Goal: Entertainment & Leisure: Consume media (video, audio)

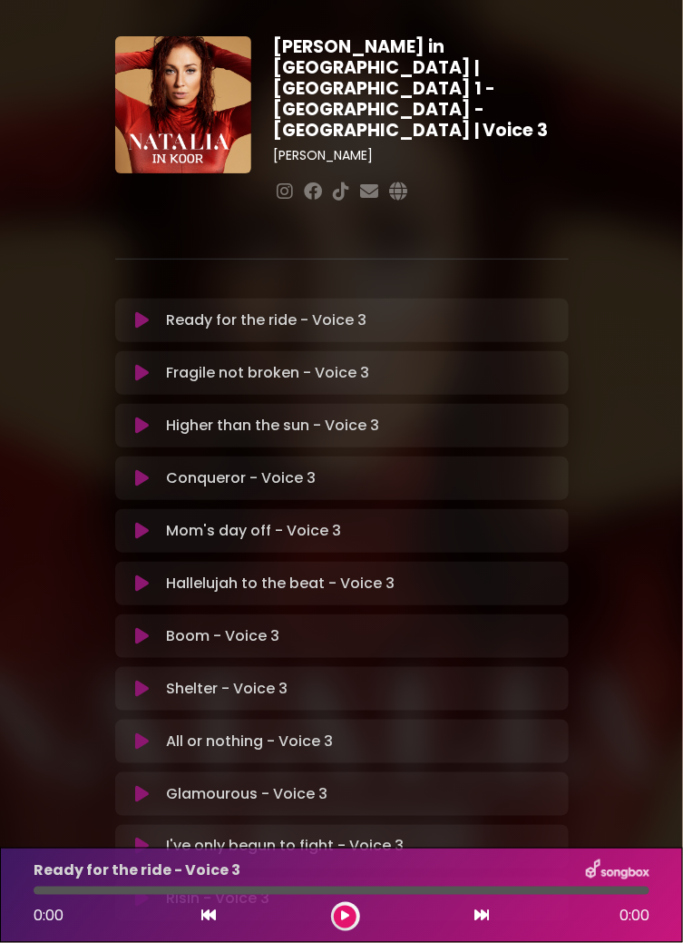
scroll to position [56, 0]
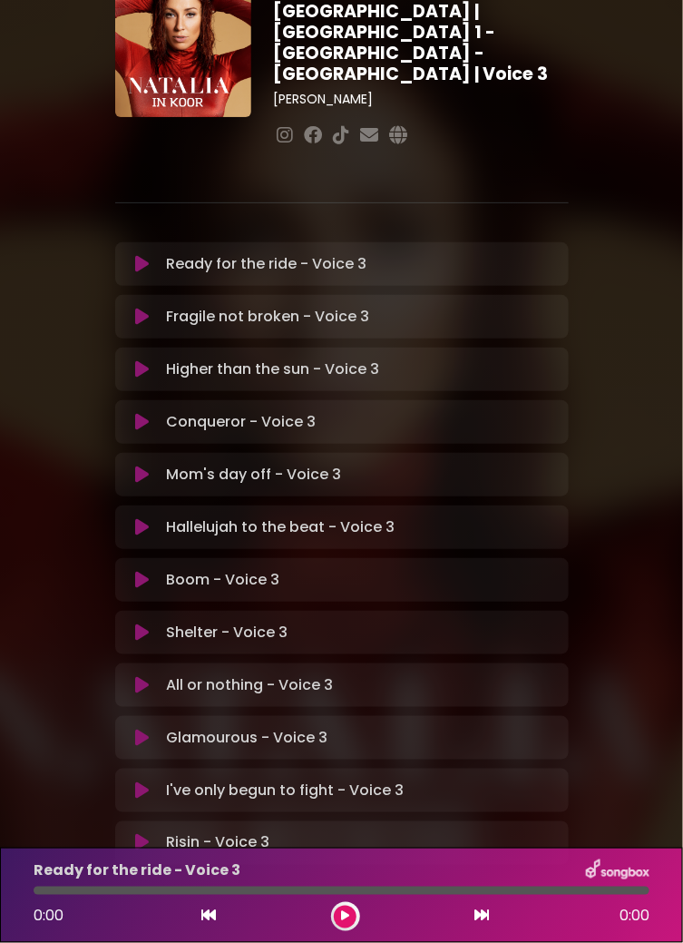
click at [351, 907] on button at bounding box center [345, 916] width 23 height 23
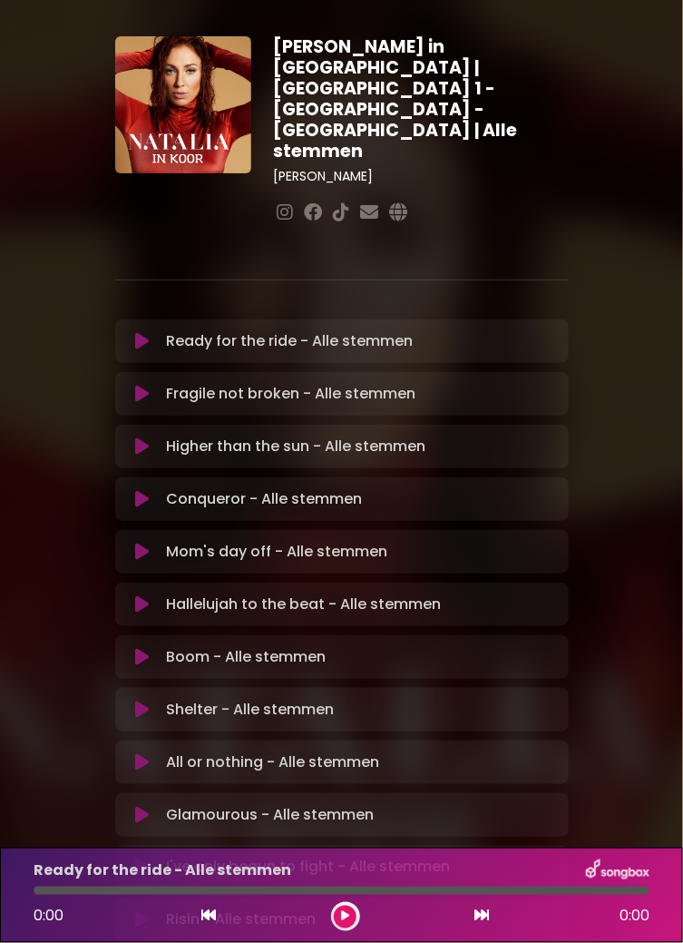
scroll to position [56, 0]
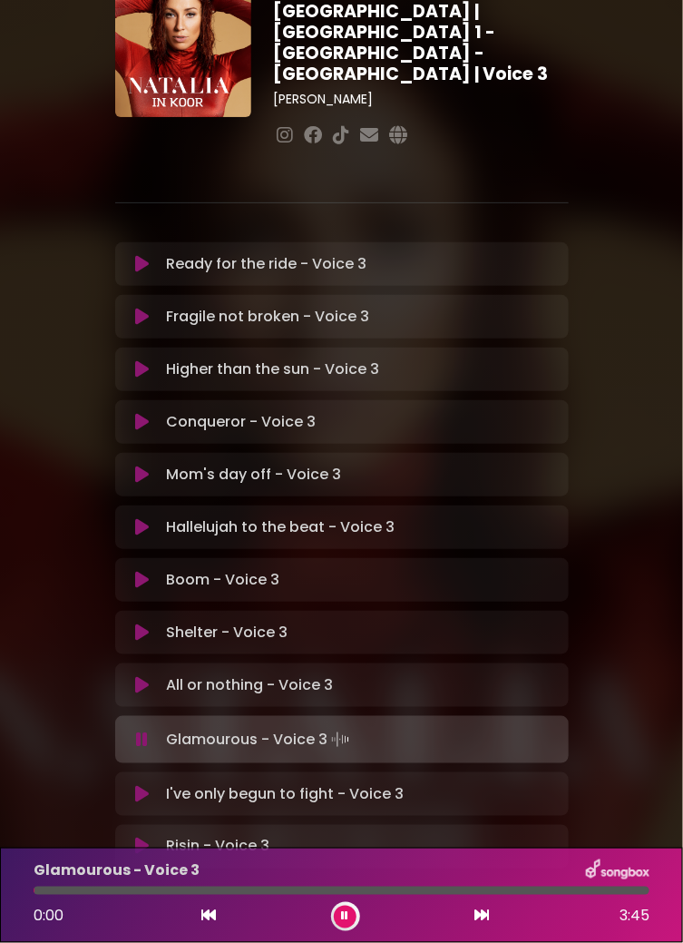
scroll to position [60, 0]
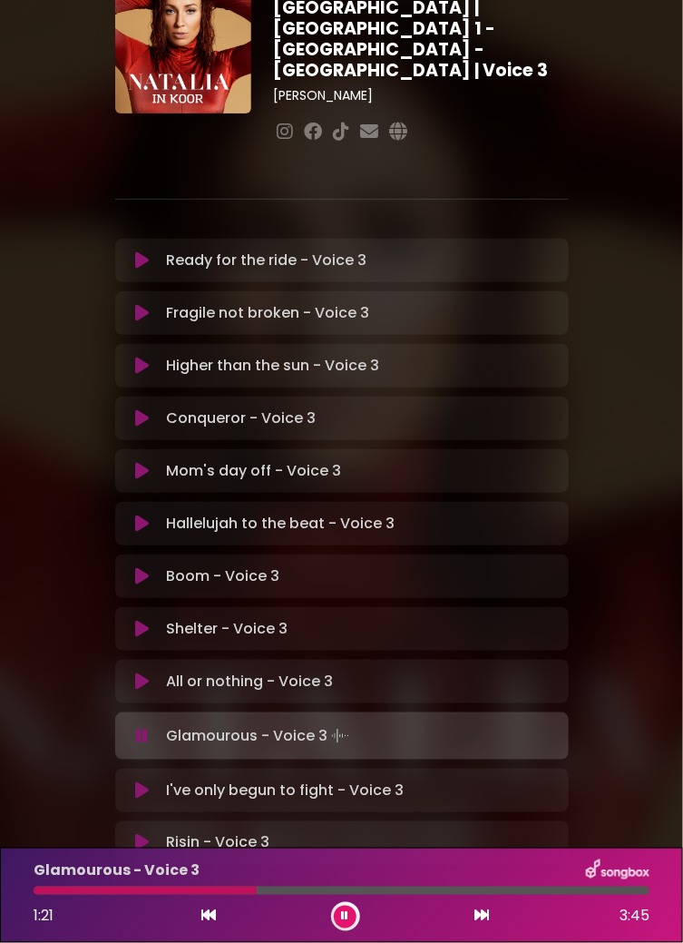
click at [221, 890] on div at bounding box center [145, 890] width 223 height 8
click at [202, 890] on div at bounding box center [141, 890] width 215 height 8
click at [225, 889] on div at bounding box center [144, 890] width 220 height 8
click at [205, 889] on div at bounding box center [132, 890] width 196 height 8
click at [222, 890] on div at bounding box center [147, 890] width 226 height 8
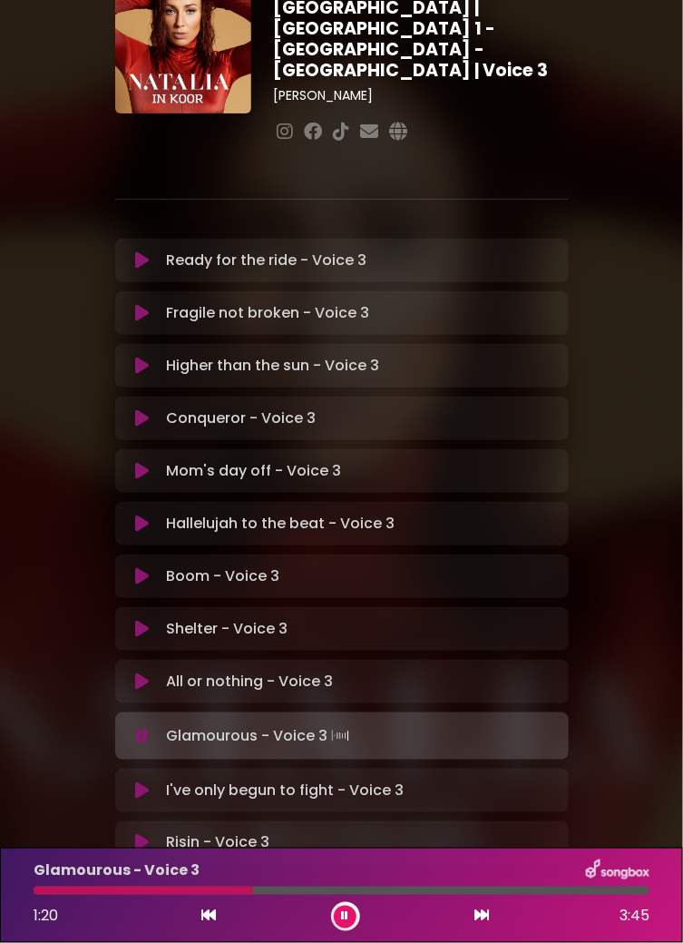
click at [208, 892] on div at bounding box center [144, 890] width 220 height 8
click at [215, 891] on div at bounding box center [145, 890] width 223 height 8
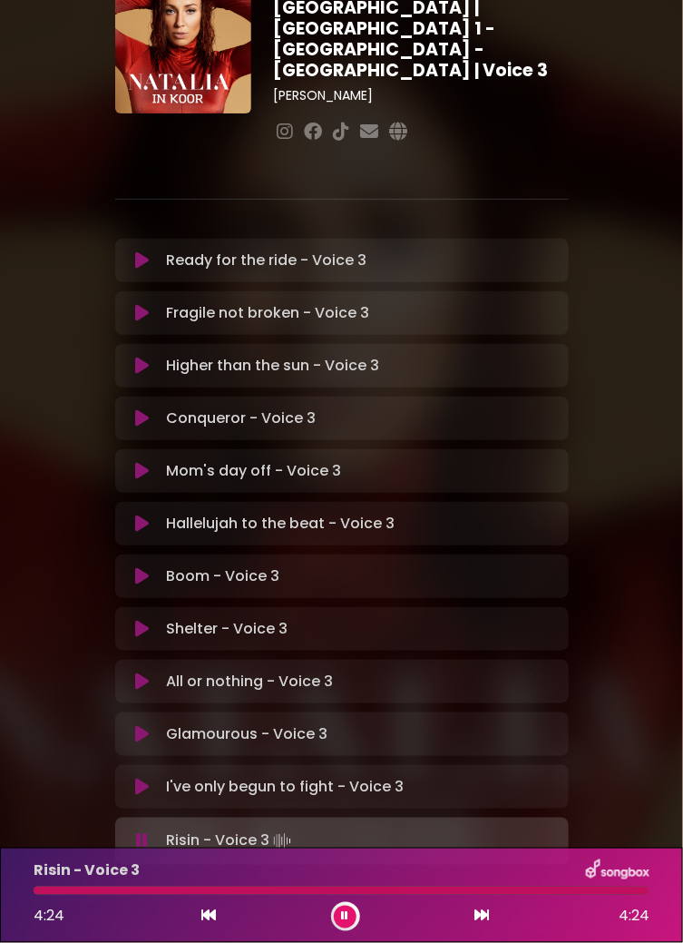
scroll to position [56, 0]
